Goal: Task Accomplishment & Management: Use online tool/utility

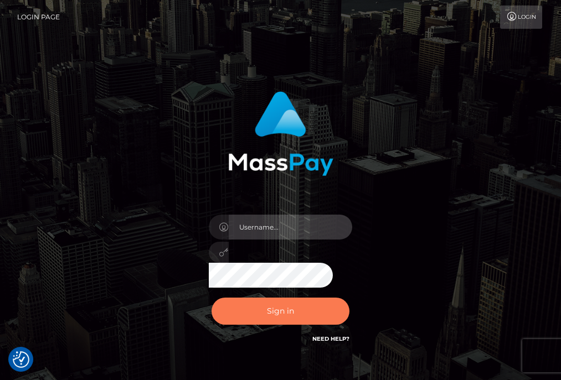
type input "aluasupport"
click at [278, 313] on button "Sign in" at bounding box center [280, 311] width 138 height 27
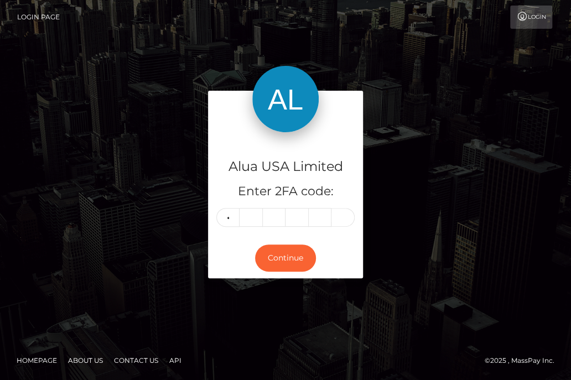
type input "9"
type input "3"
type input "8"
type input "4"
type input "2"
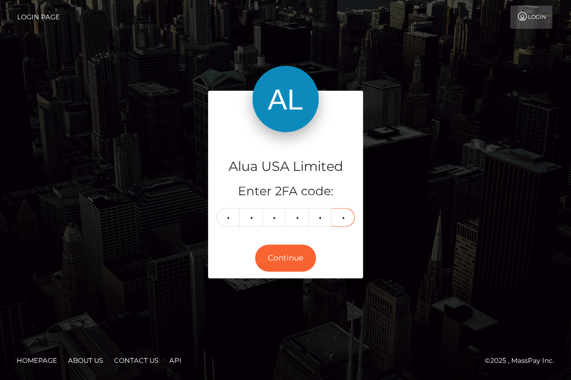
type input "4"
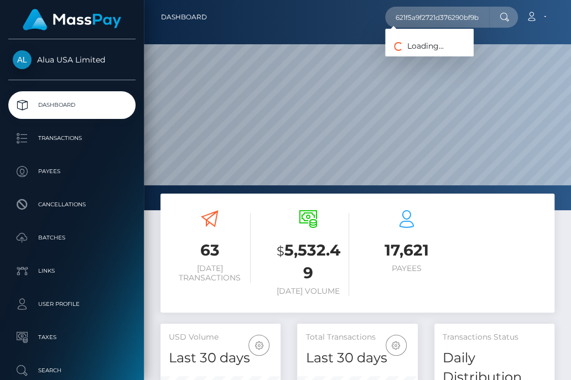
type input "621f5a9f2721d376290bf9bf"
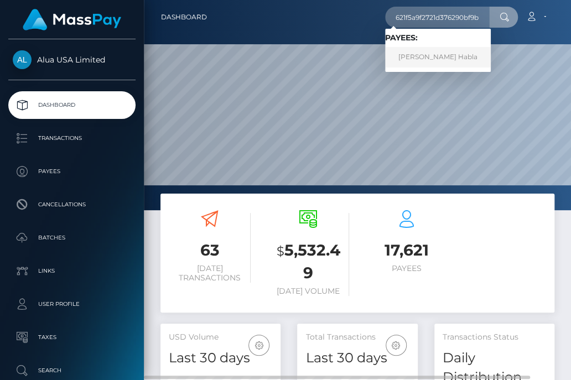
click at [431, 59] on link "Mary Reighn Habla" at bounding box center [438, 57] width 106 height 20
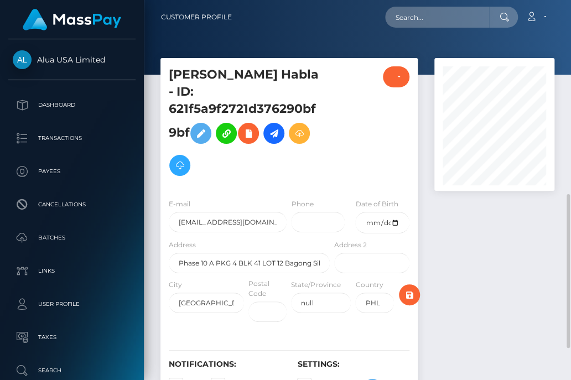
scroll to position [277, 0]
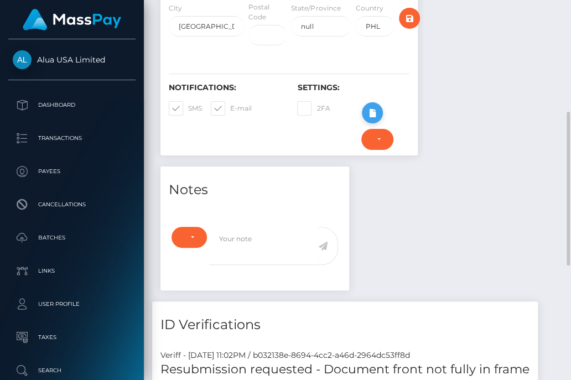
click at [368, 106] on icon at bounding box center [372, 113] width 13 height 14
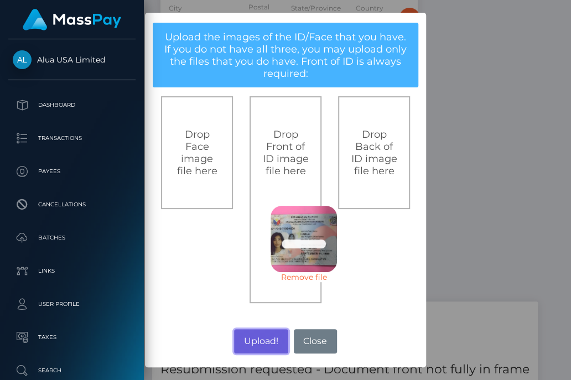
click at [271, 341] on button "Upload!" at bounding box center [261, 341] width 54 height 24
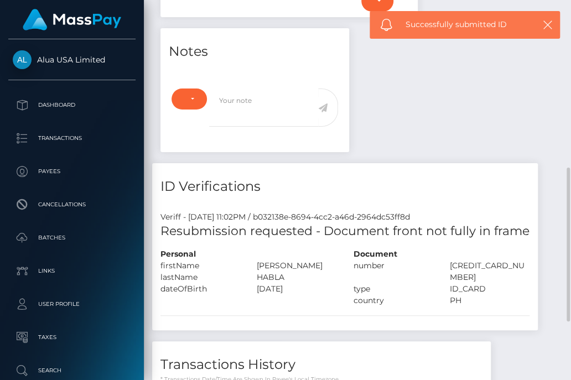
scroll to position [554, 0]
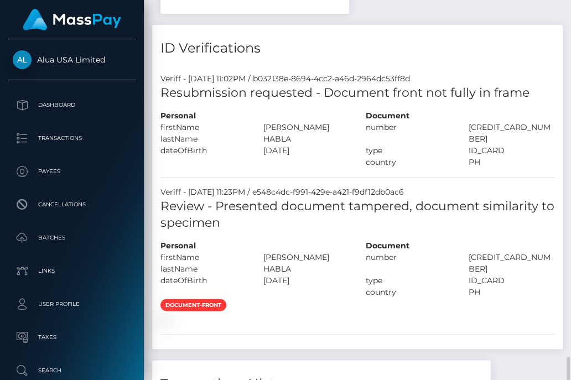
scroll to position [692, 0]
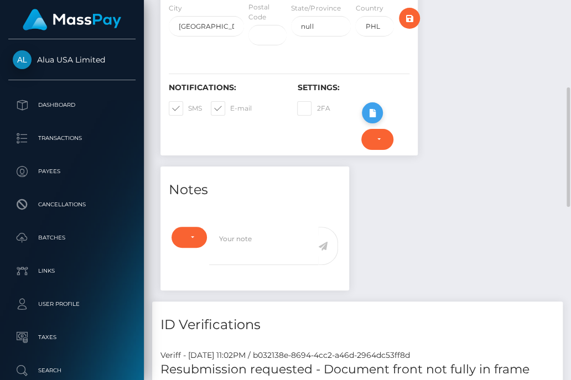
click at [366, 106] on icon at bounding box center [372, 113] width 13 height 14
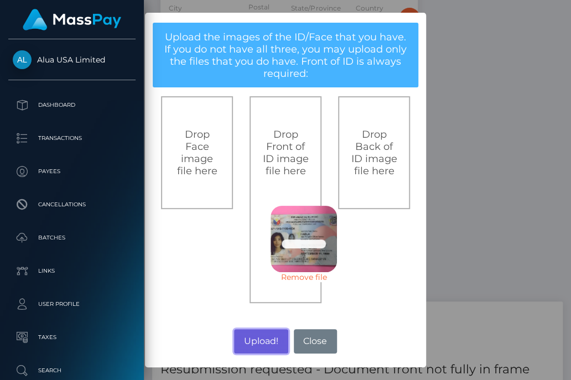
click at [255, 334] on button "Upload!" at bounding box center [261, 341] width 54 height 24
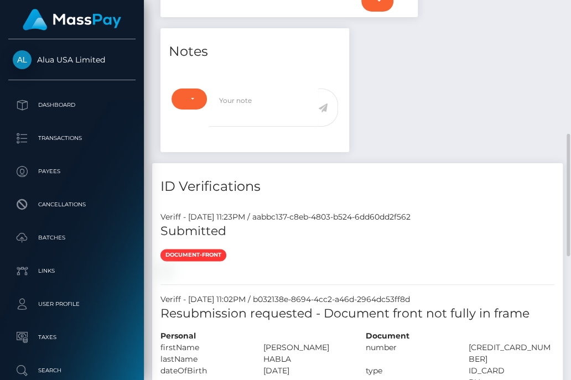
scroll to position [692, 0]
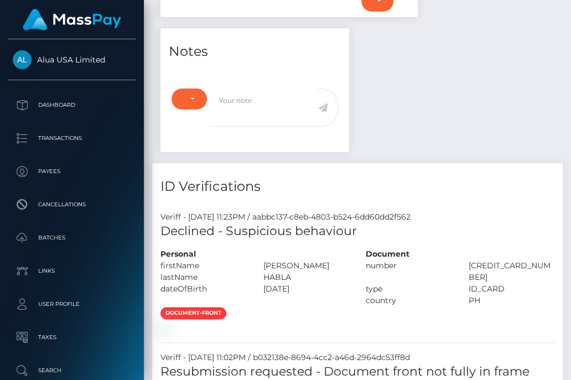
scroll to position [138, 0]
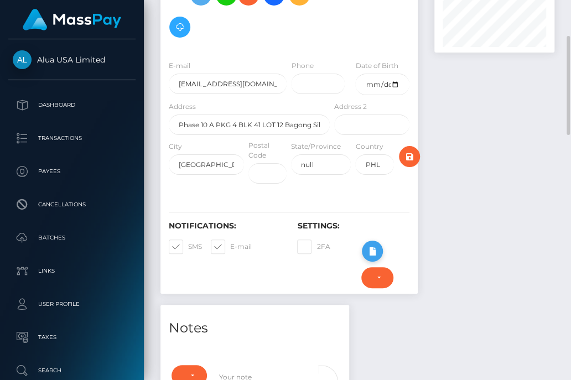
click at [366, 245] on icon at bounding box center [372, 252] width 13 height 14
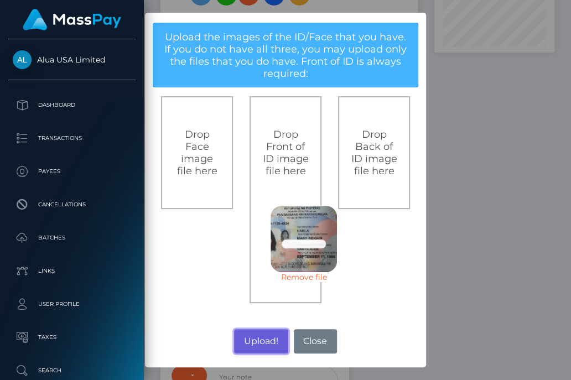
drag, startPoint x: 261, startPoint y: 337, endPoint x: 408, endPoint y: 313, distance: 148.6
click at [261, 336] on button "Upload!" at bounding box center [261, 341] width 54 height 24
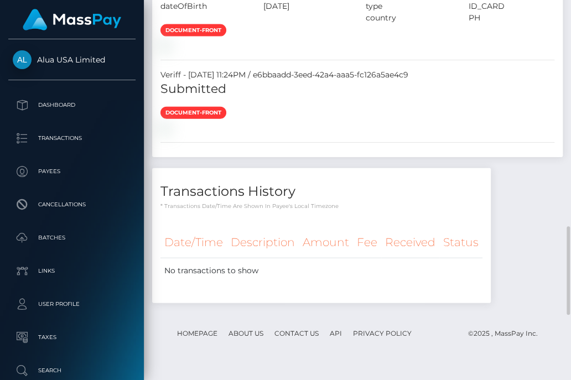
scroll to position [1107, 0]
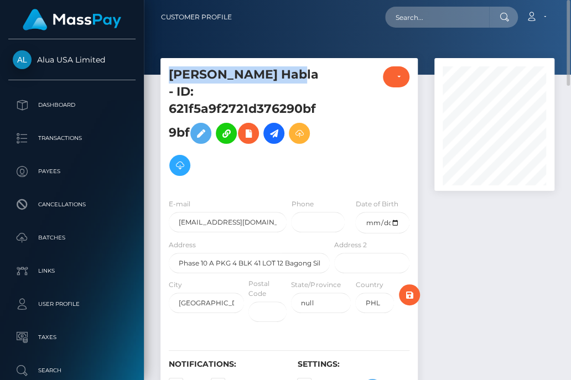
click at [286, 73] on h5 "[PERSON_NAME] Habla - ID: 621f5a9f2721d376290bf9bf" at bounding box center [246, 123] width 155 height 115
copy h5 "[PERSON_NAME] Habla"
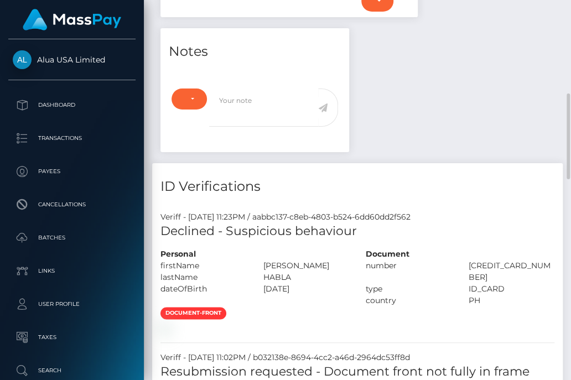
scroll to position [830, 0]
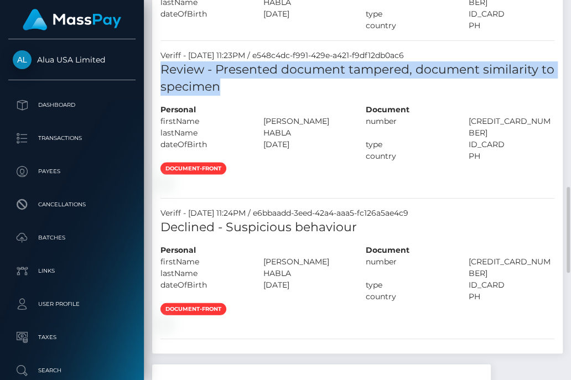
drag, startPoint x: 161, startPoint y: 160, endPoint x: 241, endPoint y: 179, distance: 82.6
click at [241, 96] on h5 "Review - Presented document tampered, document similarity to specimen" at bounding box center [358, 78] width 394 height 34
copy h5 "Review - Presented document tampered, document similarity to specimen"
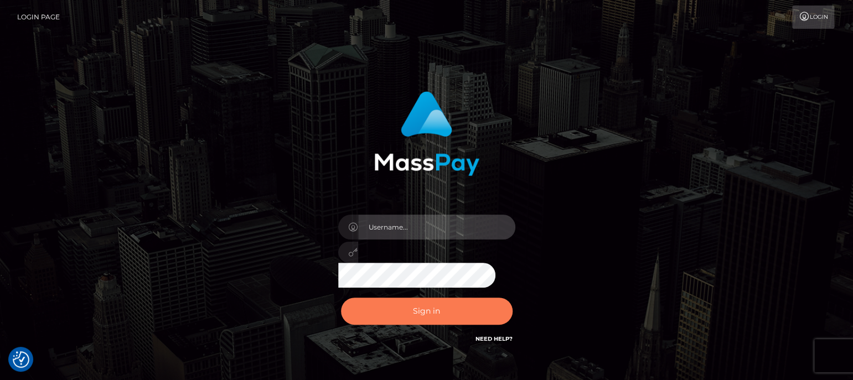
type input "aluasupport"
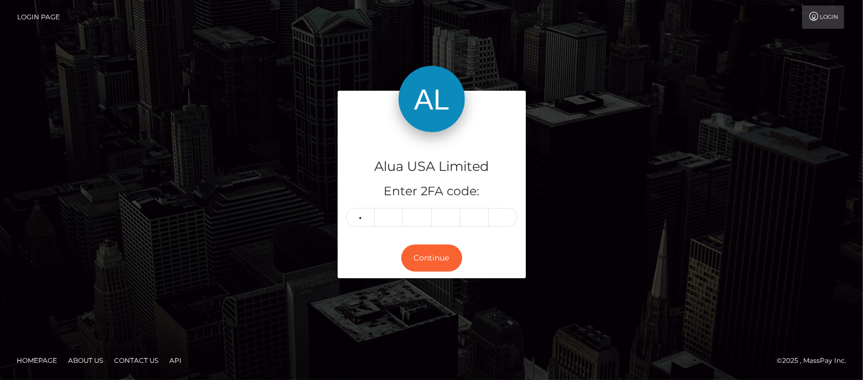
type input "6"
type input "0"
type input "9"
type input "2"
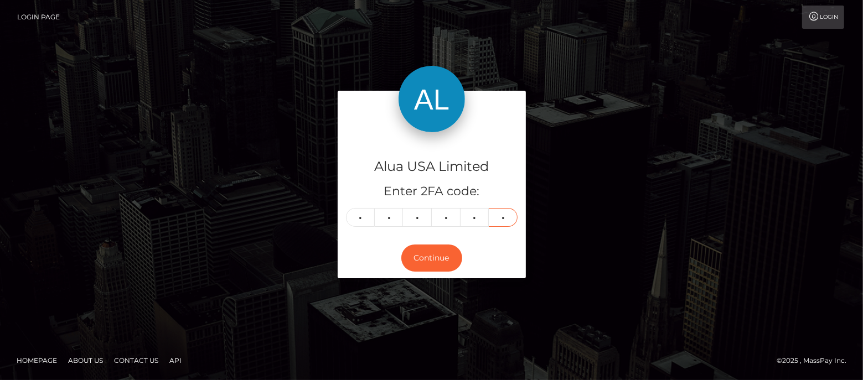
type input "2"
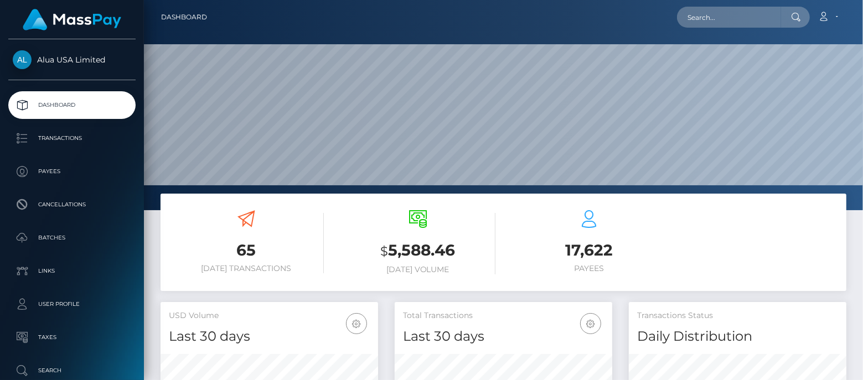
scroll to position [354, 218]
click at [709, 19] on input "text" at bounding box center [729, 17] width 104 height 21
paste input "62dad818ee664376f20d48ac"
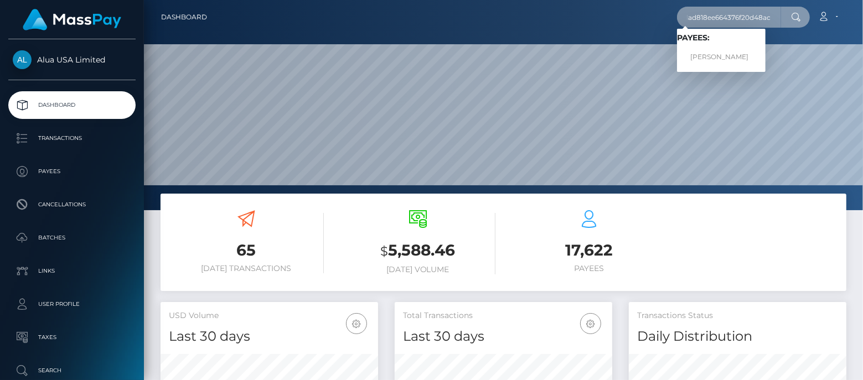
type input "62dad818ee664376f20d48ac"
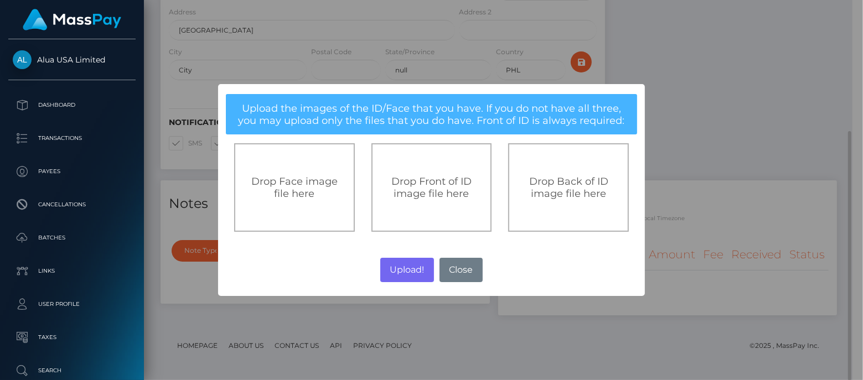
scroll to position [553389, 553308]
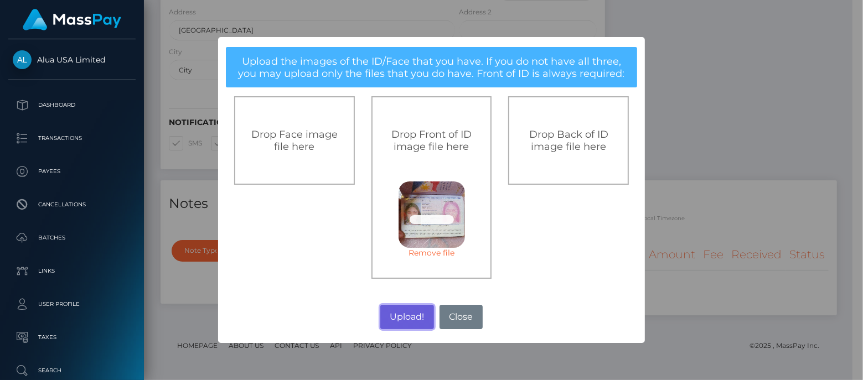
click at [401, 309] on button "Upload!" at bounding box center [407, 317] width 54 height 24
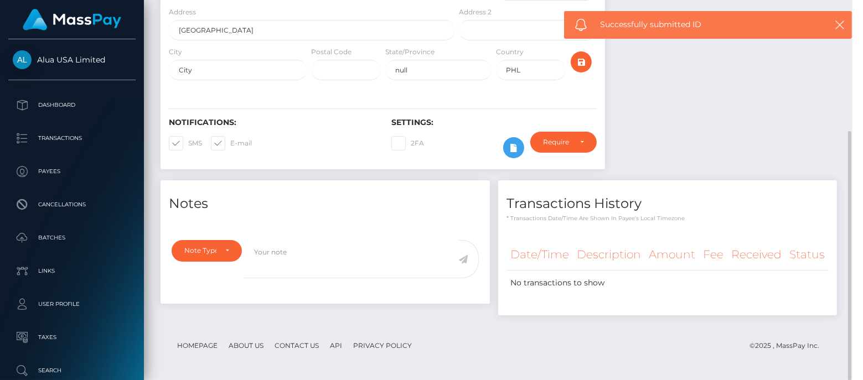
scroll to position [132, 218]
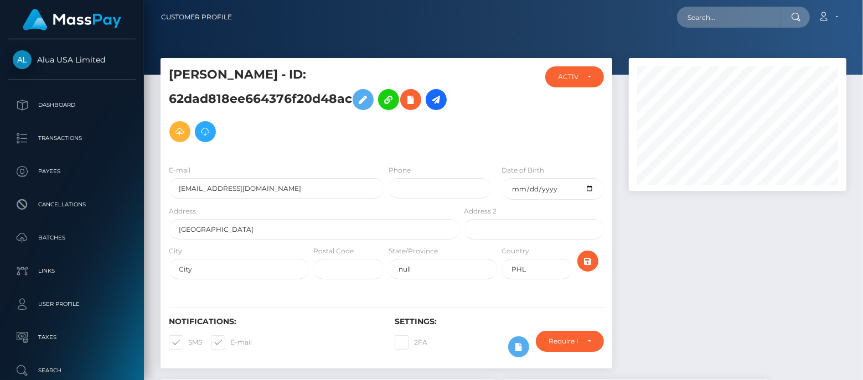
scroll to position [132, 218]
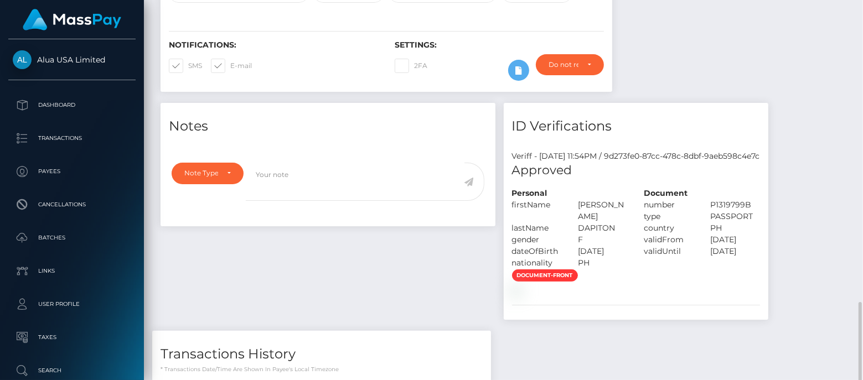
scroll to position [415, 0]
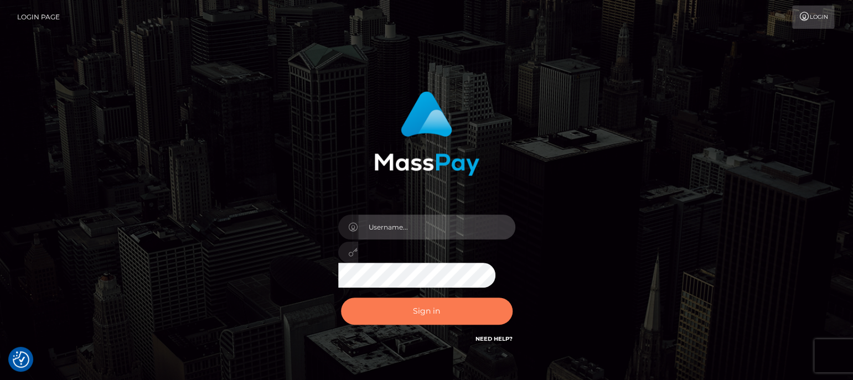
type input "aluasupport"
click at [440, 316] on button "Sign in" at bounding box center [427, 311] width 172 height 27
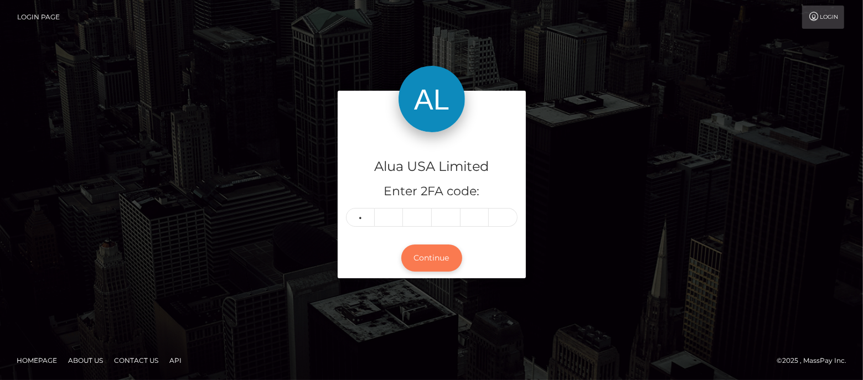
type input "7"
type input "9"
type input "6"
type input "1"
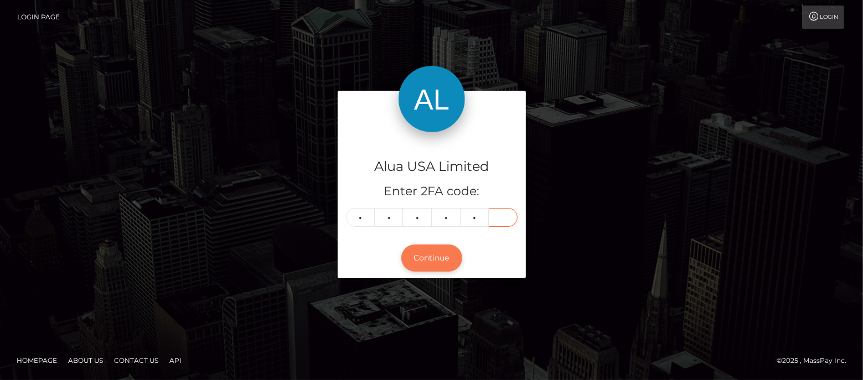
type input "4"
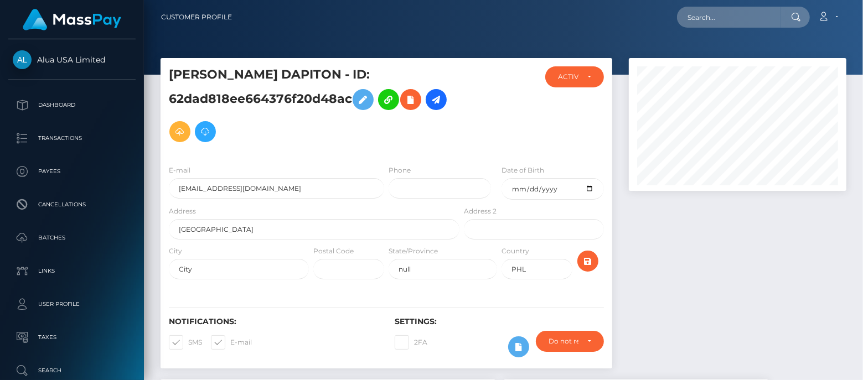
scroll to position [132, 218]
click at [721, 15] on input "text" at bounding box center [729, 17] width 104 height 21
paste input "648ff0d0056d73f6500d71cf"
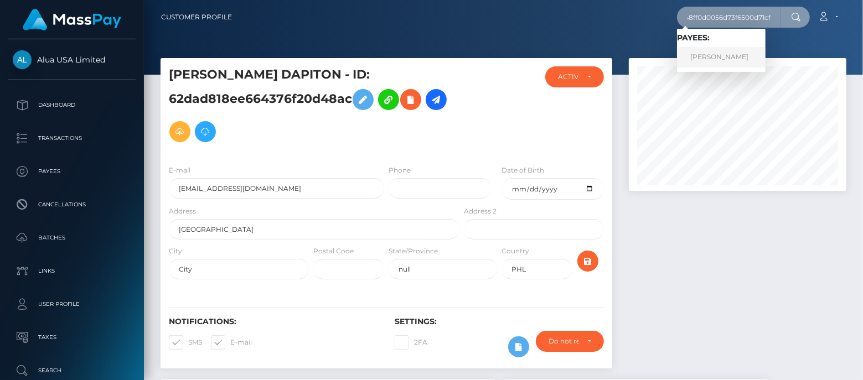
type input "648ff0d0056d73f6500d71cf"
click at [716, 59] on link "Mary lin xena Sarcon" at bounding box center [721, 57] width 89 height 20
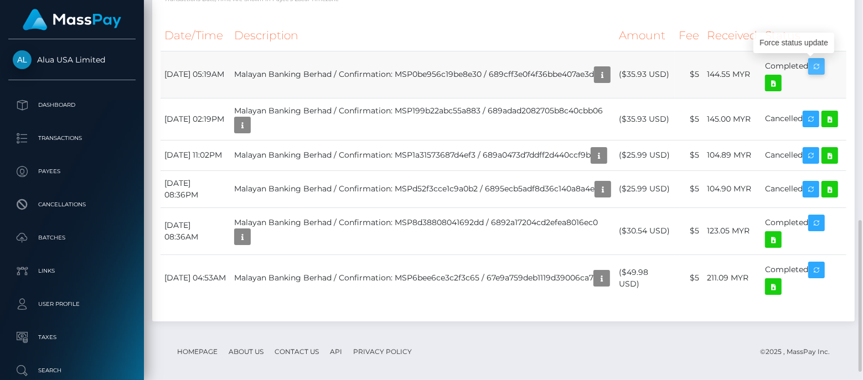
scroll to position [132, 218]
click at [596, 74] on icon "button" at bounding box center [602, 75] width 13 height 14
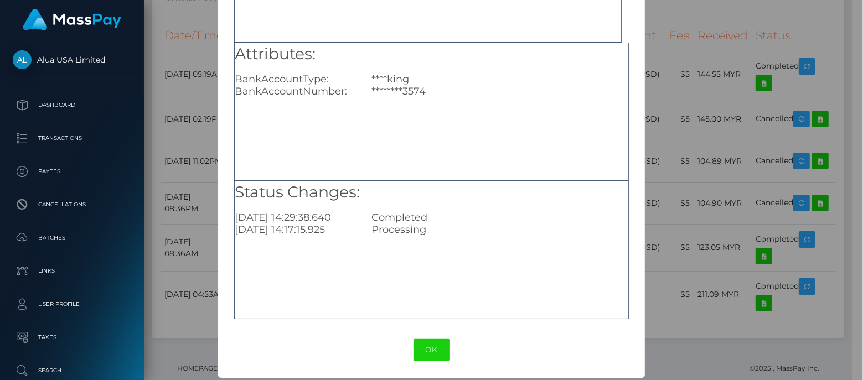
scroll to position [146, 0]
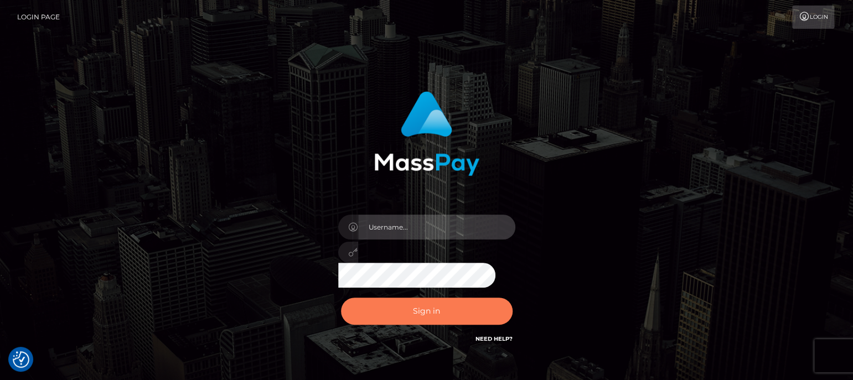
type input "aluasupport"
click at [436, 311] on button "Sign in" at bounding box center [427, 311] width 172 height 27
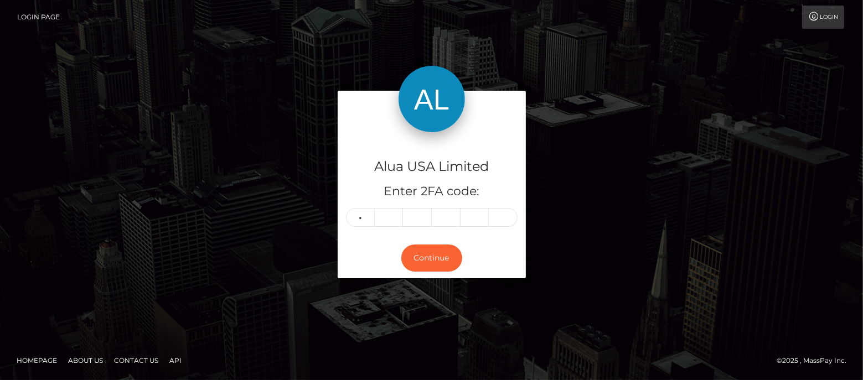
type input "0"
type input "5"
type input "7"
type input "5"
type input "8"
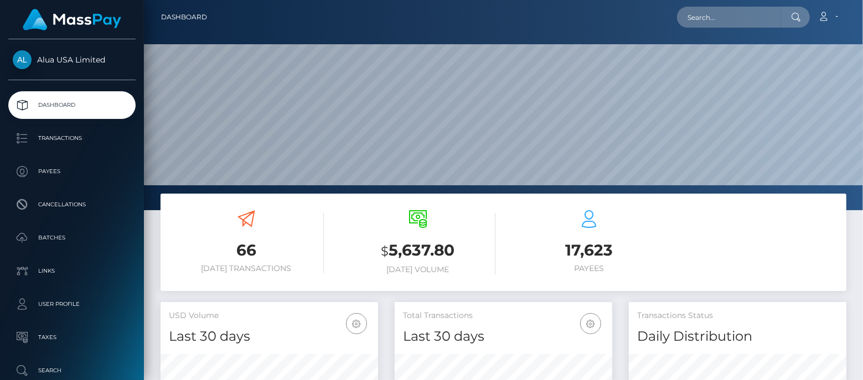
scroll to position [195, 218]
click at [760, 4] on nav "Dashboard Loading... Loading... Account Edit Profile" at bounding box center [503, 17] width 719 height 34
click at [753, 16] on input "text" at bounding box center [729, 17] width 104 height 21
paste input "687cae46a576defa0201a2bf"
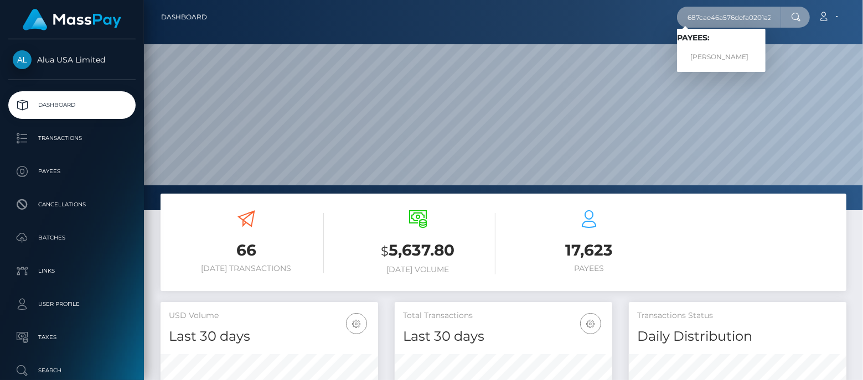
click at [732, 17] on input "687cae46a576defa0201a2bf" at bounding box center [729, 17] width 104 height 21
paste input "5d67f8e0406f232c1c15e98d"
type input "5d67f8e0406f232c1c15e98d"
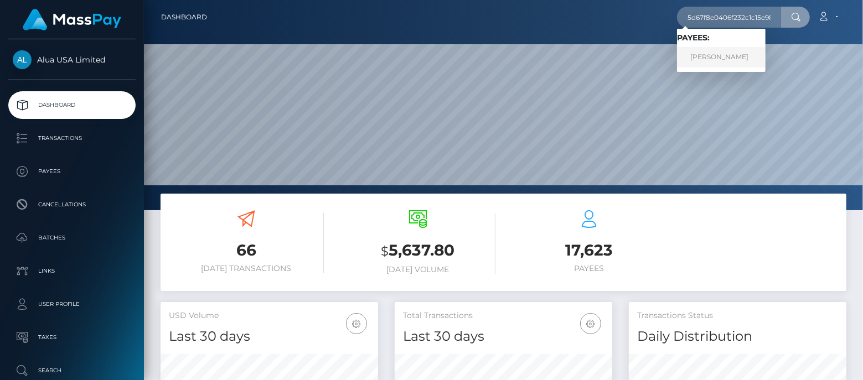
click at [721, 59] on link "Danielle Carre" at bounding box center [721, 57] width 89 height 20
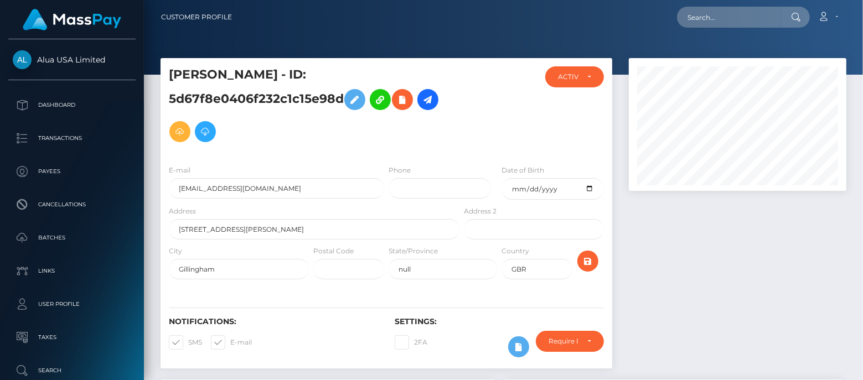
scroll to position [199, 0]
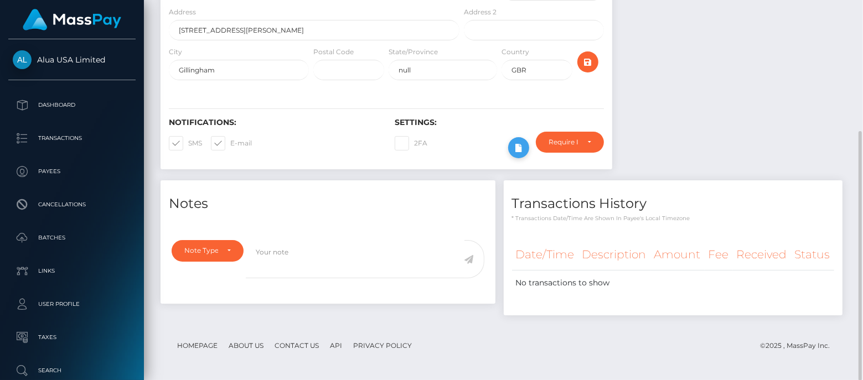
click at [518, 148] on icon at bounding box center [518, 148] width 13 height 14
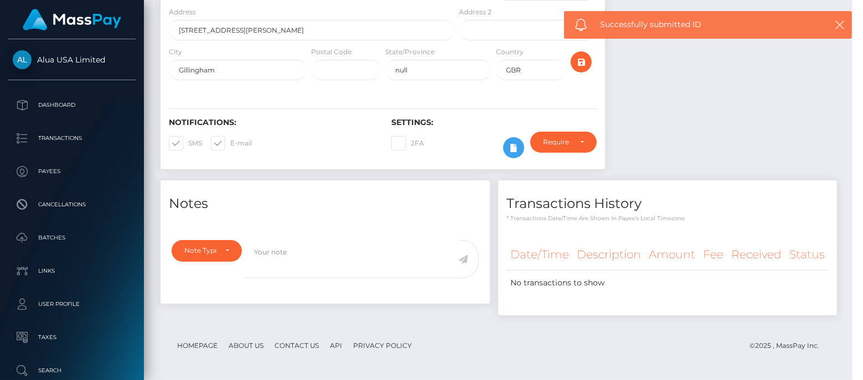
scroll to position [132, 218]
